Goal: Use online tool/utility: Utilize a website feature to perform a specific function

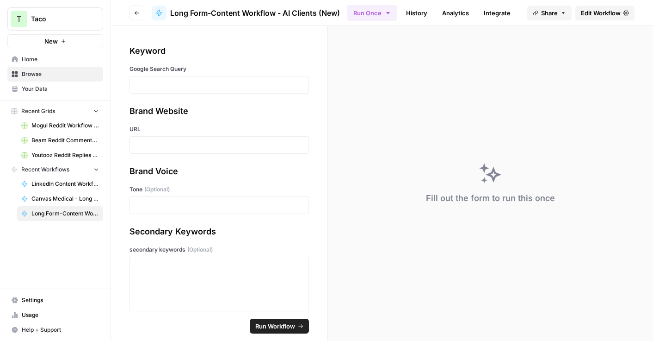
click at [182, 92] on div at bounding box center [220, 85] width 180 height 18
click at [175, 83] on p at bounding box center [219, 84] width 167 height 9
click at [152, 136] on div at bounding box center [220, 145] width 180 height 18
click at [147, 147] on p at bounding box center [219, 144] width 167 height 9
click at [157, 147] on p at bounding box center [219, 144] width 167 height 9
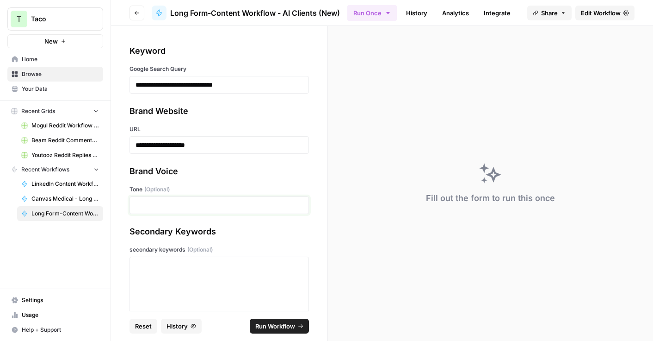
click at [158, 203] on p at bounding box center [219, 204] width 167 height 9
click at [152, 208] on p at bounding box center [219, 204] width 167 height 9
paste div
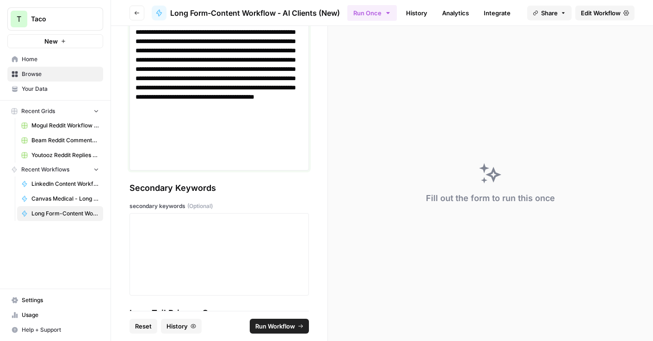
scroll to position [248, 0]
click at [184, 237] on div at bounding box center [219, 254] width 167 height 74
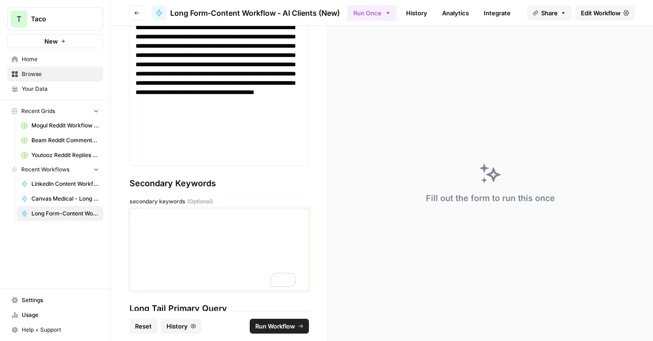
scroll to position [303, 0]
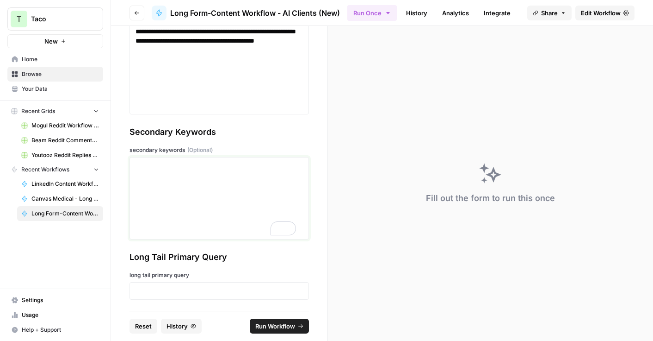
click at [156, 173] on div "To enrich screen reader interactions, please activate Accessibility in Grammarl…" at bounding box center [219, 198] width 167 height 74
click at [175, 185] on div "To enrich screen reader interactions, please activate Accessibility in Grammarl…" at bounding box center [219, 198] width 167 height 74
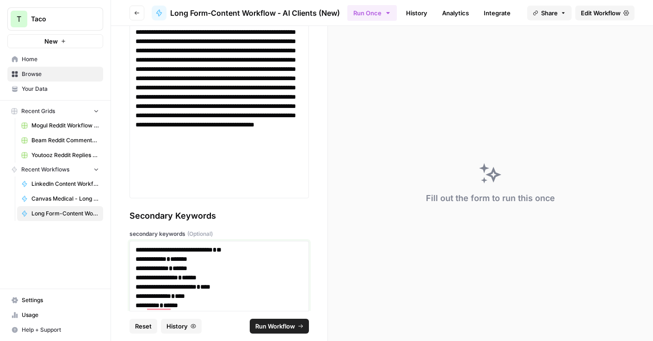
scroll to position [248, 0]
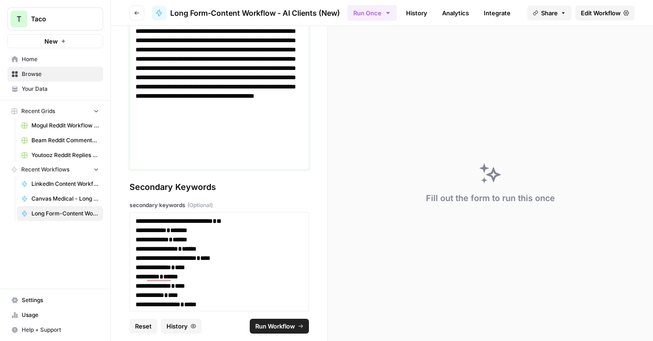
click at [265, 158] on p at bounding box center [216, 58] width 161 height 213
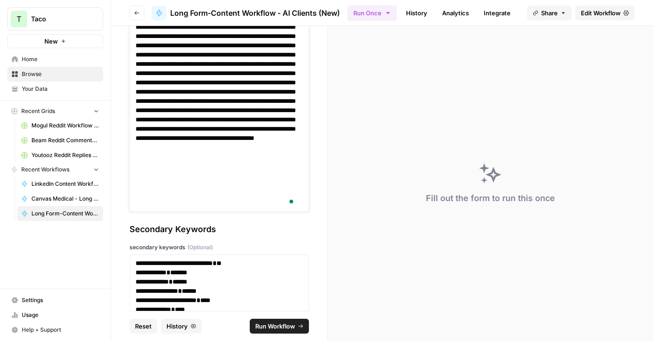
scroll to position [0, 0]
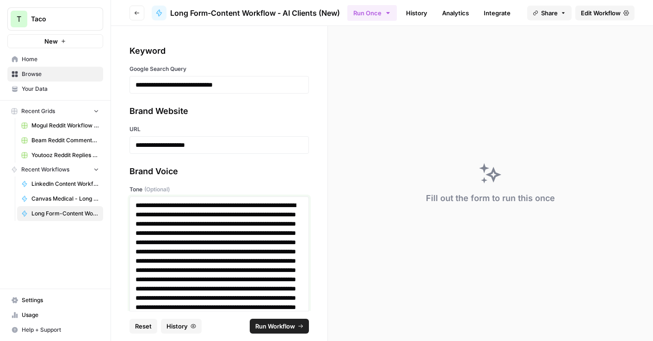
drag, startPoint x: 136, startPoint y: 205, endPoint x: 141, endPoint y: 204, distance: 5.4
click at [136, 205] on p "To enrich screen reader interactions, please activate Accessibility in Grammarl…" at bounding box center [216, 306] width 161 height 213
click at [297, 206] on div at bounding box center [220, 311] width 180 height 230
click at [295, 205] on p "To enrich screen reader interactions, please activate Accessibility in Grammarl…" at bounding box center [216, 311] width 161 height 222
drag, startPoint x: 179, startPoint y: 215, endPoint x: 136, endPoint y: 206, distance: 44.4
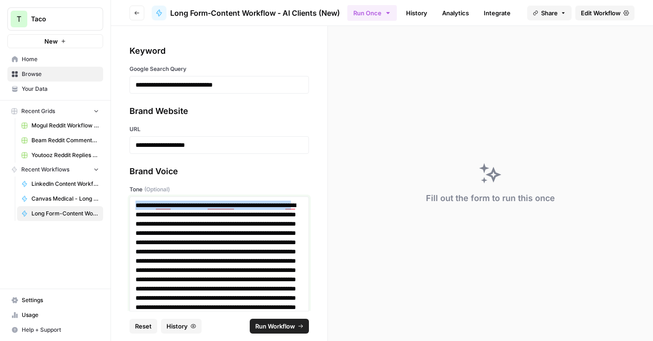
click at [136, 206] on p "To enrich screen reader interactions, please activate Accessibility in Grammarl…" at bounding box center [216, 315] width 161 height 231
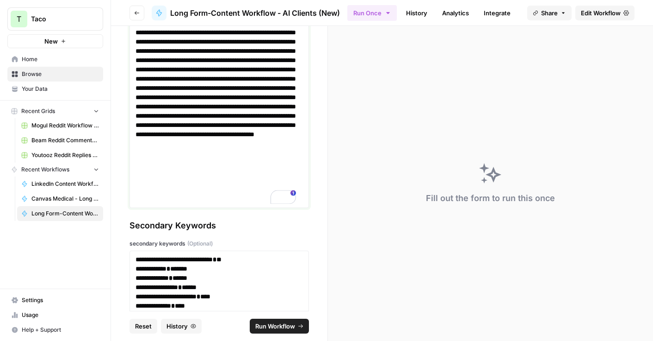
click at [236, 191] on p "To enrich screen reader interactions, please activate Accessibility in Grammarl…" at bounding box center [216, 97] width 161 height 213
click at [224, 200] on p "To enrich screen reader interactions, please activate Accessibility in Grammarl…" at bounding box center [216, 97] width 161 height 213
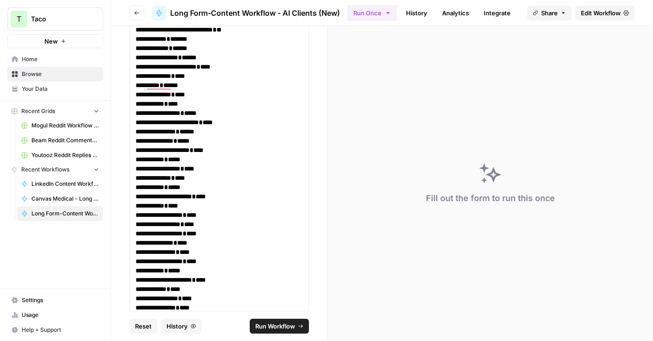
scroll to position [527, 0]
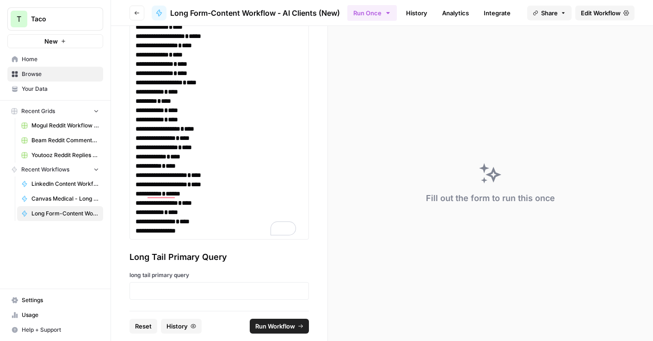
click at [134, 291] on div at bounding box center [220, 291] width 180 height 18
click at [142, 292] on p at bounding box center [219, 290] width 167 height 9
click at [289, 325] on span "Run Workflow" at bounding box center [275, 325] width 40 height 9
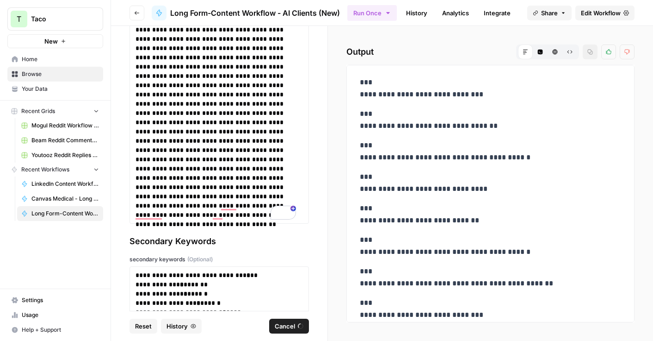
scroll to position [211, 0]
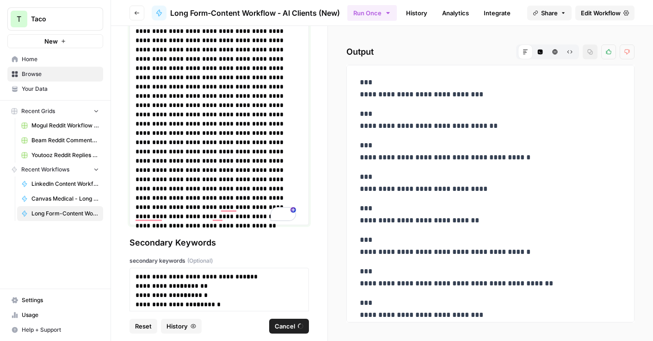
click at [170, 124] on p "To enrich screen reader interactions, please activate Accessibility in Grammarl…" at bounding box center [216, 104] width 161 height 231
drag, startPoint x: 178, startPoint y: 126, endPoint x: 192, endPoint y: 126, distance: 14.3
click at [192, 126] on p "To enrich screen reader interactions, please activate Accessibility in Grammarl…" at bounding box center [216, 104] width 161 height 231
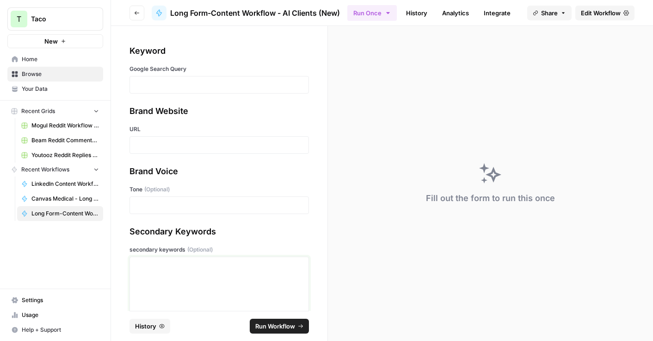
click at [144, 265] on p at bounding box center [219, 264] width 167 height 9
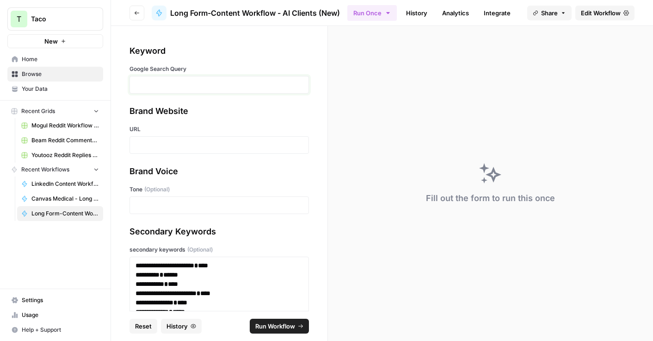
click at [193, 83] on p at bounding box center [219, 84] width 167 height 9
click at [174, 153] on div at bounding box center [220, 145] width 180 height 18
click at [172, 145] on p at bounding box center [219, 144] width 167 height 9
click at [198, 136] on div at bounding box center [220, 145] width 180 height 18
click at [184, 141] on p at bounding box center [219, 144] width 167 height 9
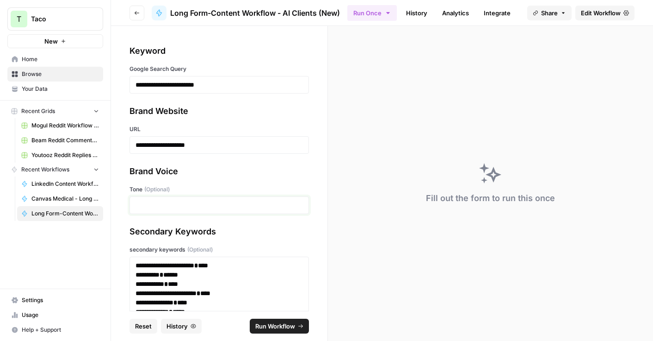
click at [161, 201] on p at bounding box center [219, 204] width 167 height 9
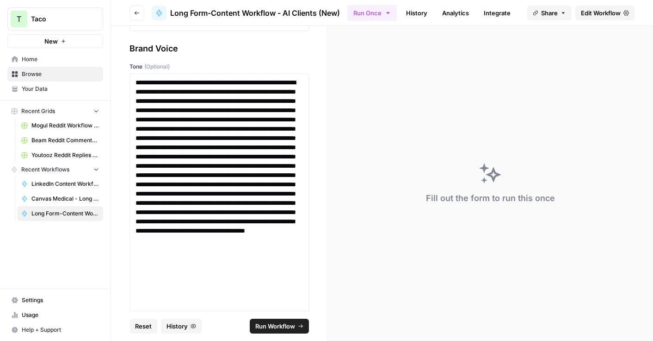
click at [269, 325] on span "Run Workflow" at bounding box center [275, 325] width 40 height 9
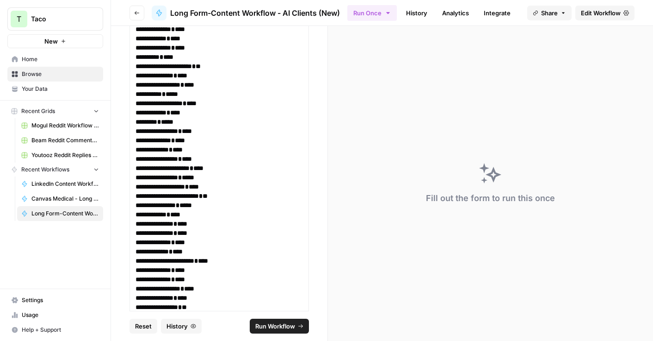
scroll to position [714, 0]
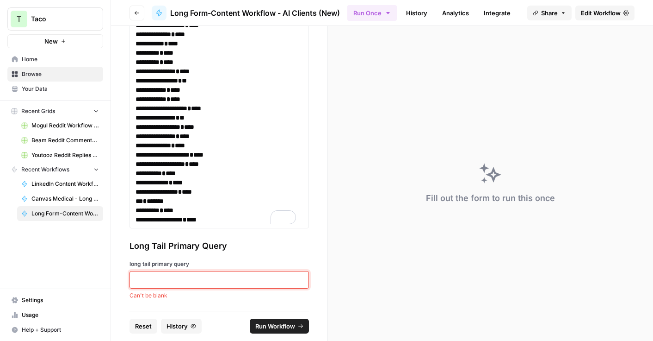
click at [192, 284] on p at bounding box center [219, 279] width 167 height 9
click at [163, 282] on p at bounding box center [219, 279] width 167 height 9
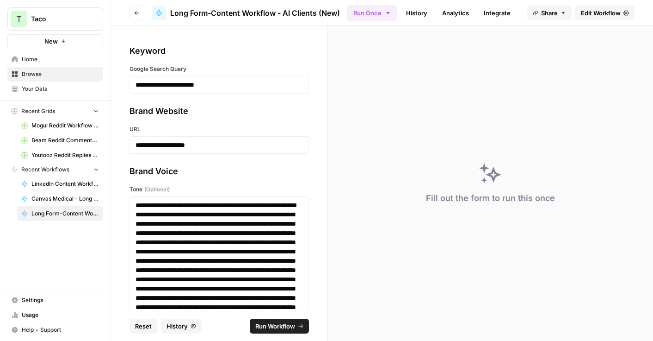
click at [270, 324] on span "Run Workflow" at bounding box center [275, 325] width 40 height 9
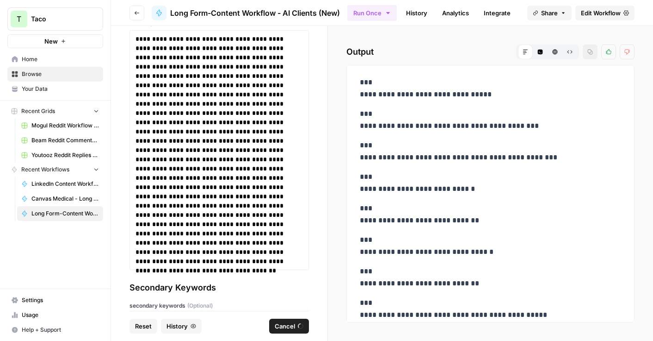
scroll to position [191, 0]
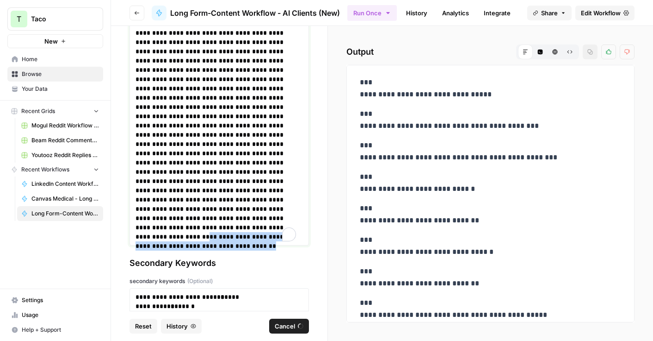
drag, startPoint x: 201, startPoint y: 227, endPoint x: 267, endPoint y: 234, distance: 66.5
click at [267, 234] on p "To enrich screen reader interactions, please activate Accessibility in Grammarl…" at bounding box center [216, 125] width 161 height 231
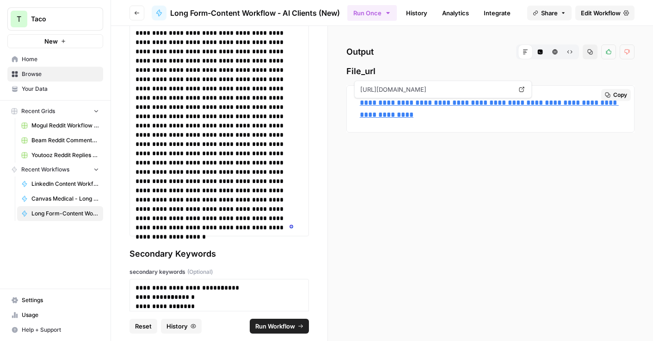
click at [428, 103] on link "**********" at bounding box center [489, 108] width 259 height 19
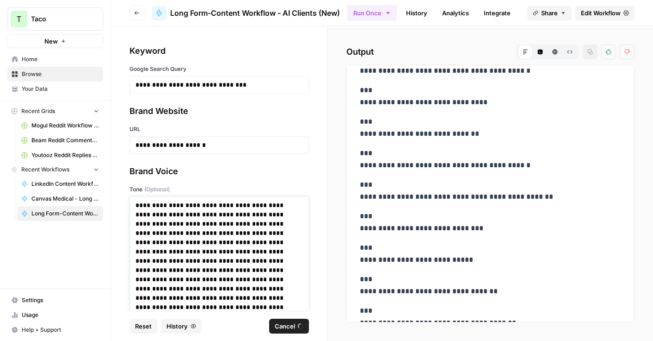
scroll to position [90, 0]
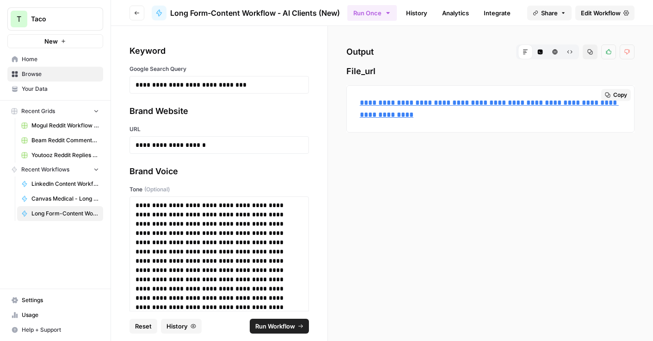
click at [414, 104] on link "**********" at bounding box center [489, 108] width 259 height 19
